Goal: Task Accomplishment & Management: Complete application form

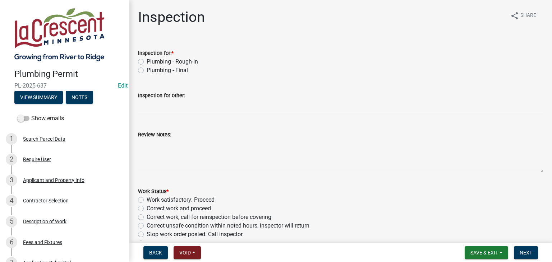
click at [147, 71] on label "Plumbing - Final" at bounding box center [167, 70] width 41 height 9
click at [147, 71] on input "Plumbing - Final" at bounding box center [149, 68] width 5 height 5
radio input "true"
click at [147, 200] on label "Work satisfactory: Proceed" at bounding box center [181, 200] width 68 height 9
click at [147, 200] on input "Work satisfactory: Proceed" at bounding box center [149, 198] width 5 height 5
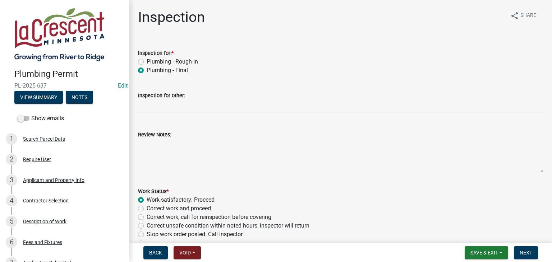
radio input "true"
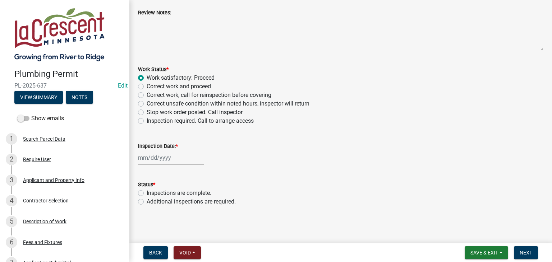
scroll to position [122, 0]
select select "9"
select select "2025"
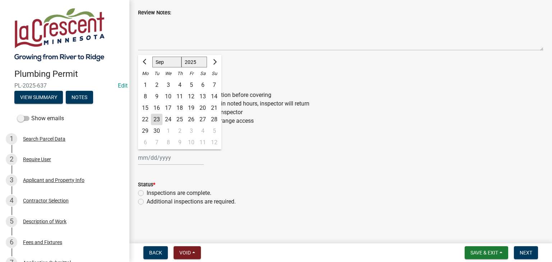
click at [165, 159] on div "Jan Feb Mar Apr May Jun Jul Aug Sep Oct Nov Dec 1525 1526 1527 1528 1529 1530 1…" at bounding box center [171, 158] width 66 height 15
click at [147, 120] on div "22" at bounding box center [145, 120] width 12 height 12
type input "09/22/2025"
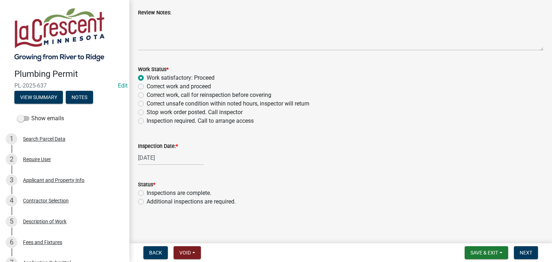
click at [147, 193] on label "Inspections are complete." at bounding box center [179, 193] width 65 height 9
click at [147, 193] on input "Inspections are complete." at bounding box center [149, 191] width 5 height 5
radio input "true"
click at [532, 252] on span "Next" at bounding box center [526, 253] width 13 height 6
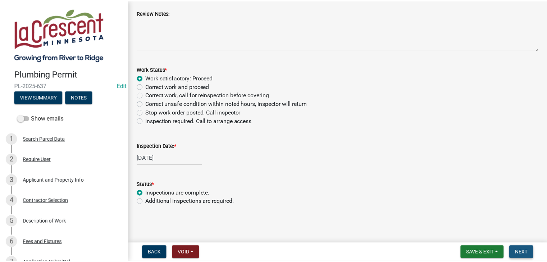
scroll to position [0, 0]
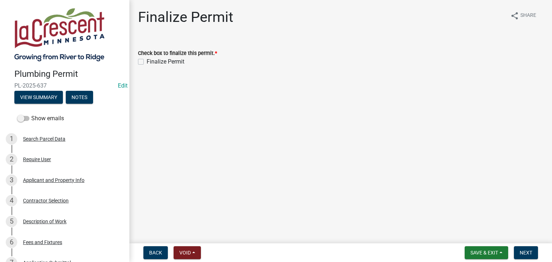
click at [147, 62] on label "Finalize Permit" at bounding box center [166, 62] width 38 height 9
click at [147, 62] on input "Finalize Permit" at bounding box center [149, 60] width 5 height 5
checkbox input "true"
click at [526, 253] on span "Next" at bounding box center [526, 253] width 13 height 6
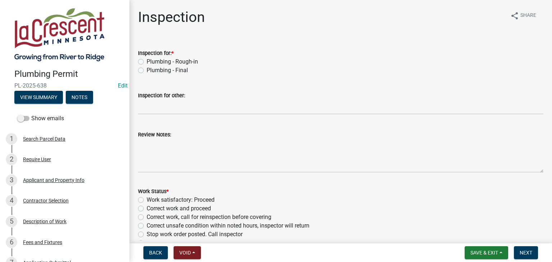
click at [147, 70] on label "Plumbing - Final" at bounding box center [167, 70] width 41 height 9
click at [147, 70] on input "Plumbing - Final" at bounding box center [149, 68] width 5 height 5
radio input "true"
click at [147, 199] on label "Work satisfactory: Proceed" at bounding box center [181, 200] width 68 height 9
click at [147, 199] on input "Work satisfactory: Proceed" at bounding box center [149, 198] width 5 height 5
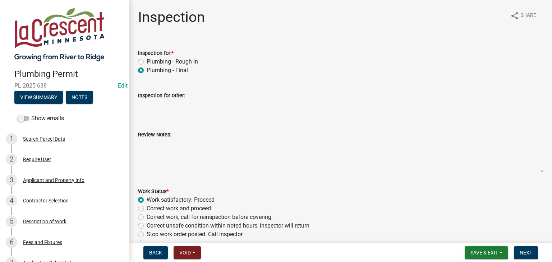
radio input "true"
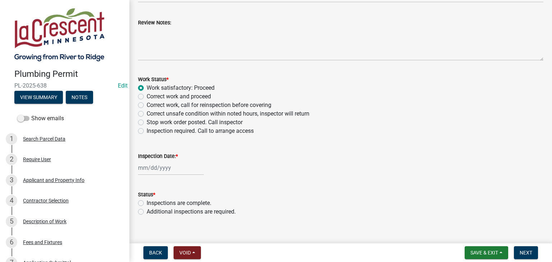
scroll to position [122, 0]
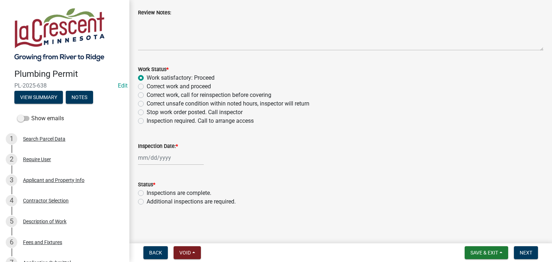
click at [165, 160] on div at bounding box center [171, 158] width 66 height 15
select select "9"
select select "2025"
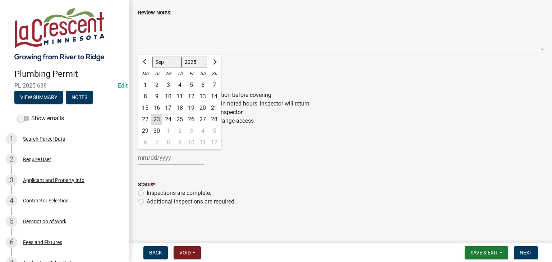
click at [192, 108] on div "19" at bounding box center [192, 108] width 12 height 12
type input "[DATE]"
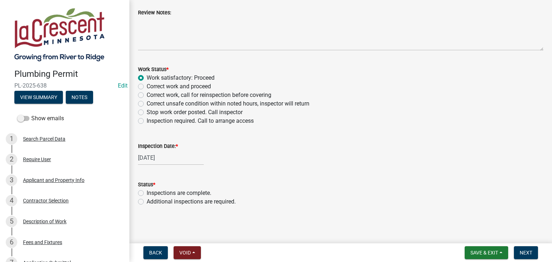
click at [274, 174] on form "Status * Inspections are complete. Additional inspections are required." at bounding box center [341, 189] width 406 height 35
click at [147, 193] on label "Inspections are complete." at bounding box center [179, 193] width 65 height 9
click at [147, 193] on input "Inspections are complete." at bounding box center [149, 191] width 5 height 5
radio input "true"
click at [525, 250] on span "Next" at bounding box center [526, 253] width 13 height 6
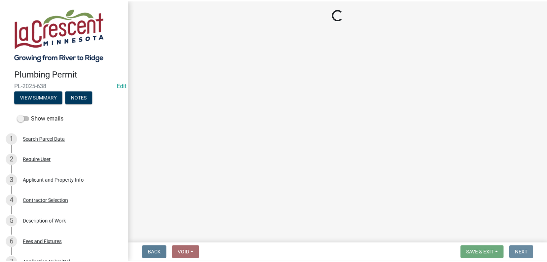
scroll to position [0, 0]
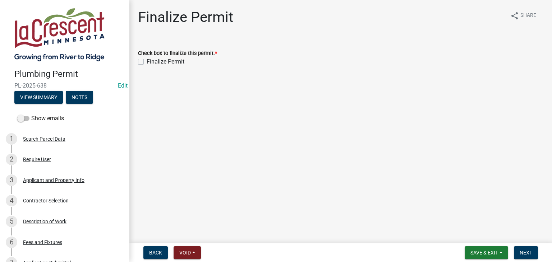
click at [147, 63] on label "Finalize Permit" at bounding box center [166, 62] width 38 height 9
click at [147, 62] on input "Finalize Permit" at bounding box center [149, 60] width 5 height 5
checkbox input "true"
click at [525, 248] on button "Next" at bounding box center [526, 253] width 24 height 13
